Goal: Find specific page/section: Find specific page/section

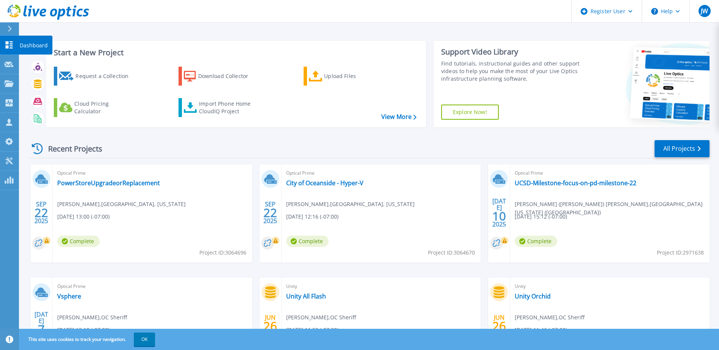
click at [9, 29] on icon at bounding box center [10, 29] width 4 height 6
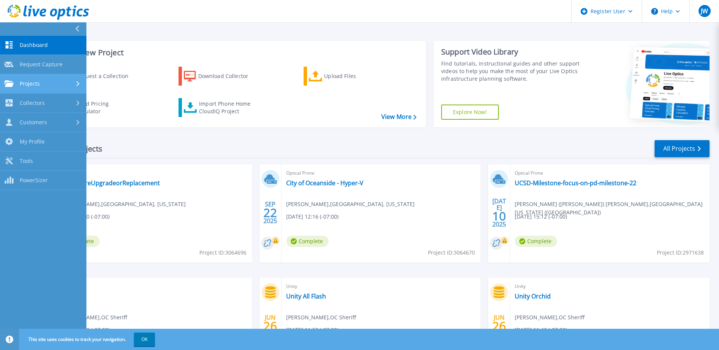
click at [34, 83] on span "Projects" at bounding box center [30, 83] width 20 height 7
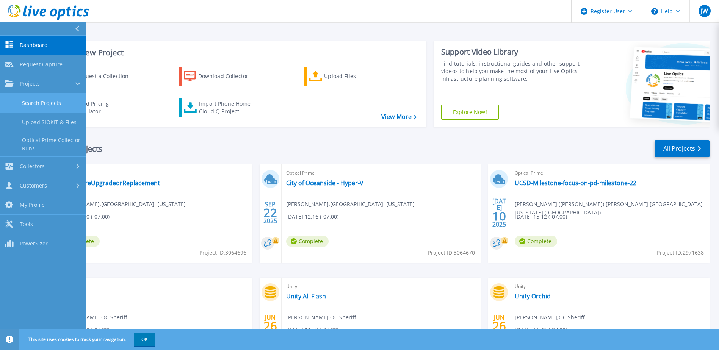
click at [38, 105] on link "Search Projects" at bounding box center [43, 103] width 86 height 19
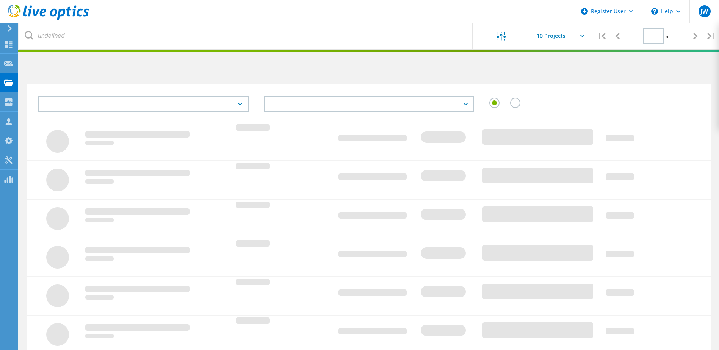
type input "1"
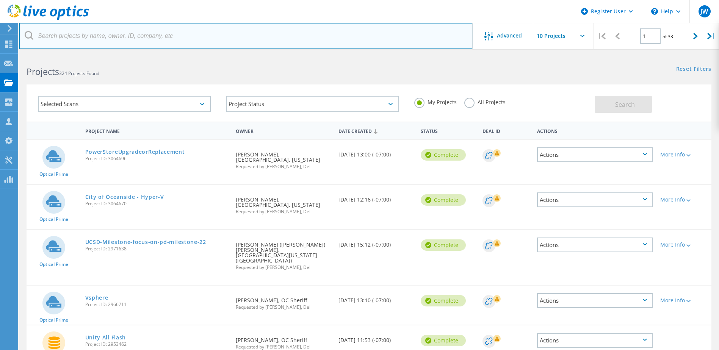
click at [151, 37] on input "text" at bounding box center [246, 36] width 454 height 27
type input "sanmarcos"
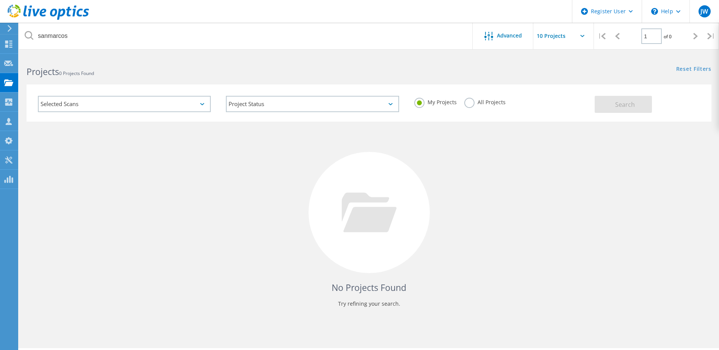
click at [477, 105] on label "All Projects" at bounding box center [484, 101] width 41 height 7
click at [0, 0] on input "All Projects" at bounding box center [0, 0] width 0 height 0
click at [607, 104] on button "Search" at bounding box center [623, 104] width 57 height 17
